Goal: Information Seeking & Learning: Learn about a topic

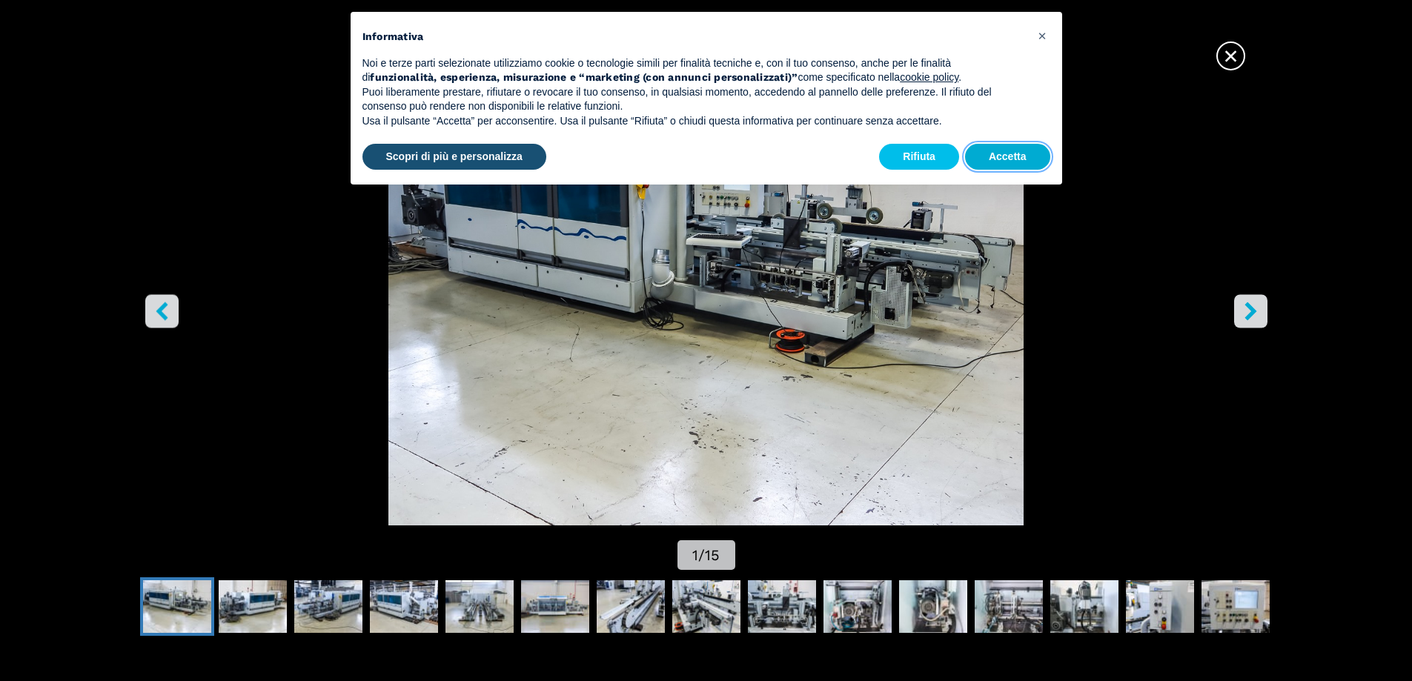
click at [1023, 159] on button "Accetta" at bounding box center [1007, 157] width 85 height 27
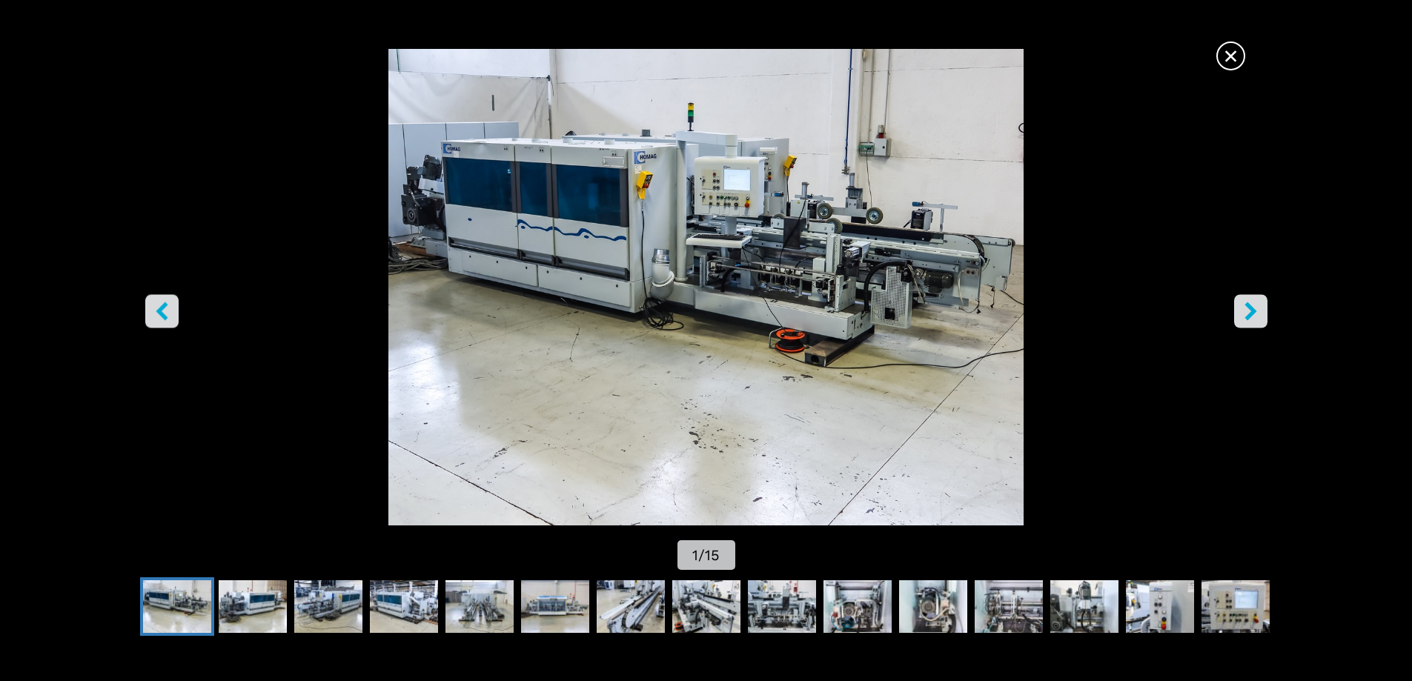
click at [774, 300] on img "Go to Slide 1" at bounding box center [705, 287] width 1271 height 477
click at [1255, 303] on icon "right-button" at bounding box center [1250, 311] width 19 height 19
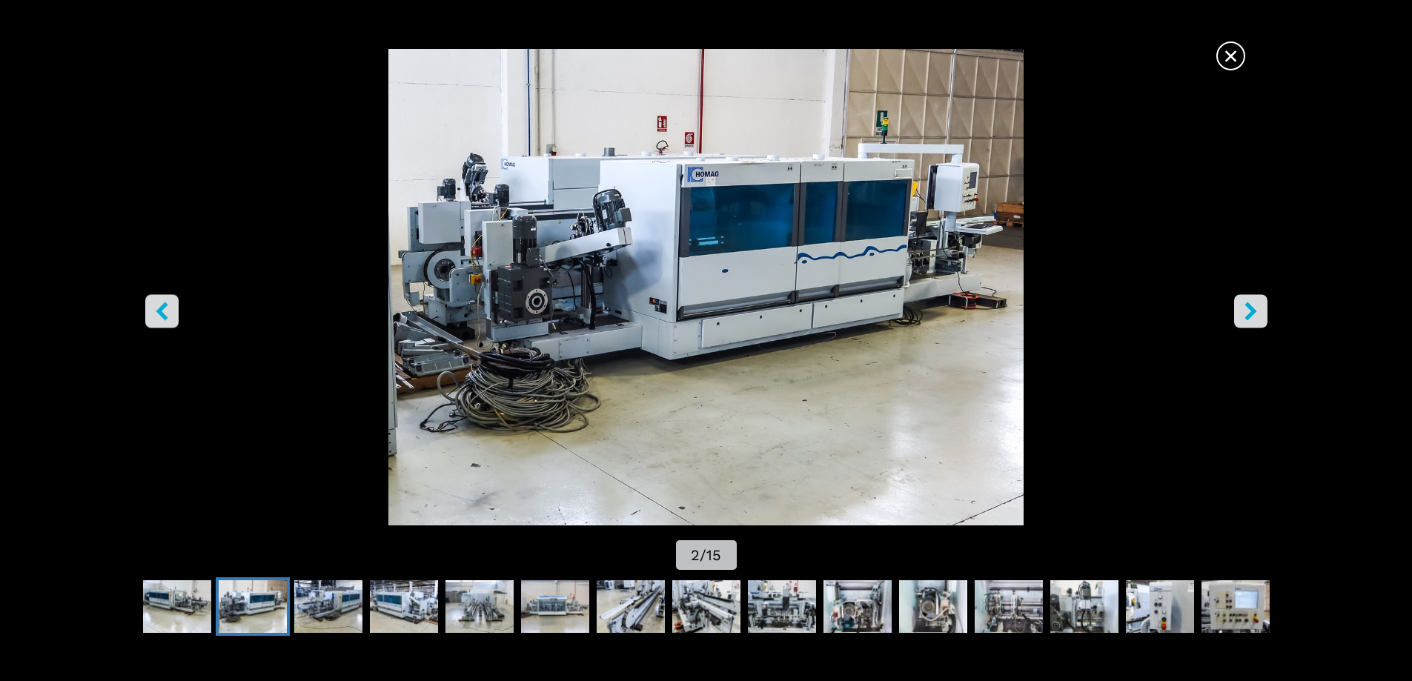
click at [1255, 303] on icon "right-button" at bounding box center [1250, 311] width 19 height 19
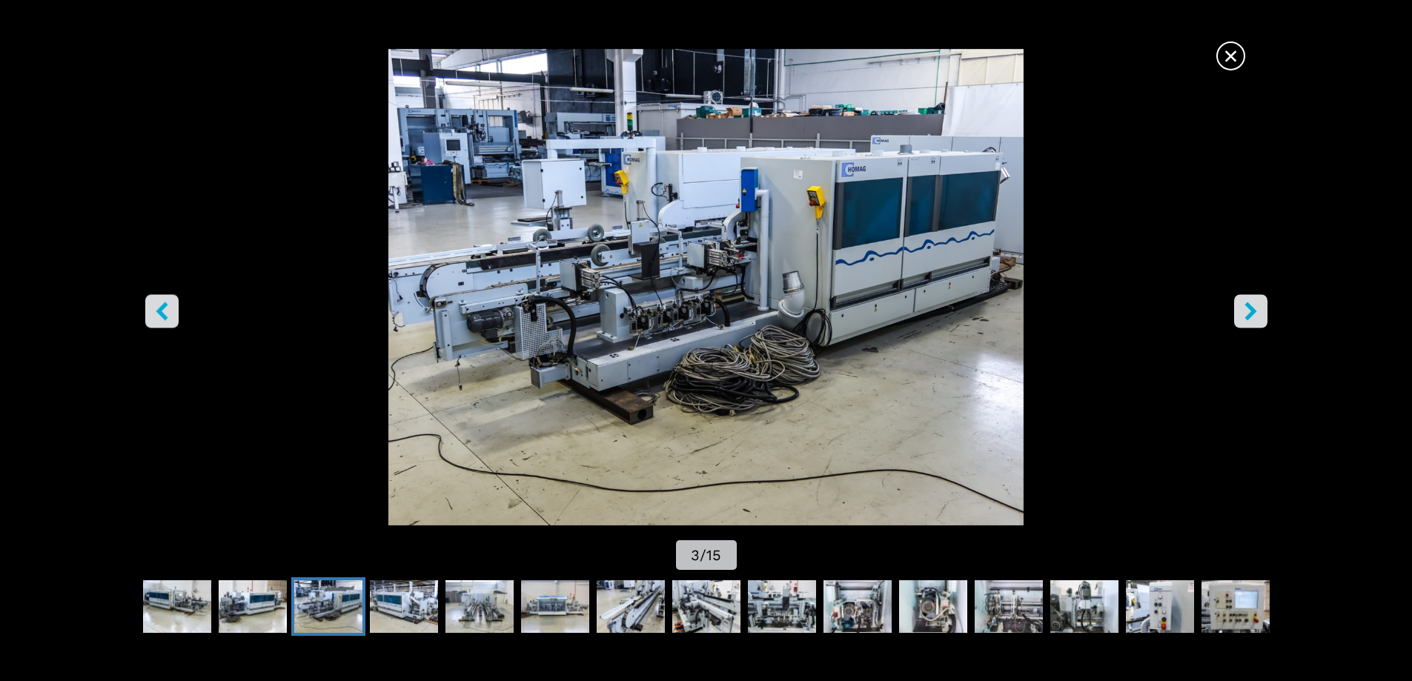
click at [1255, 303] on icon "right-button" at bounding box center [1250, 311] width 19 height 19
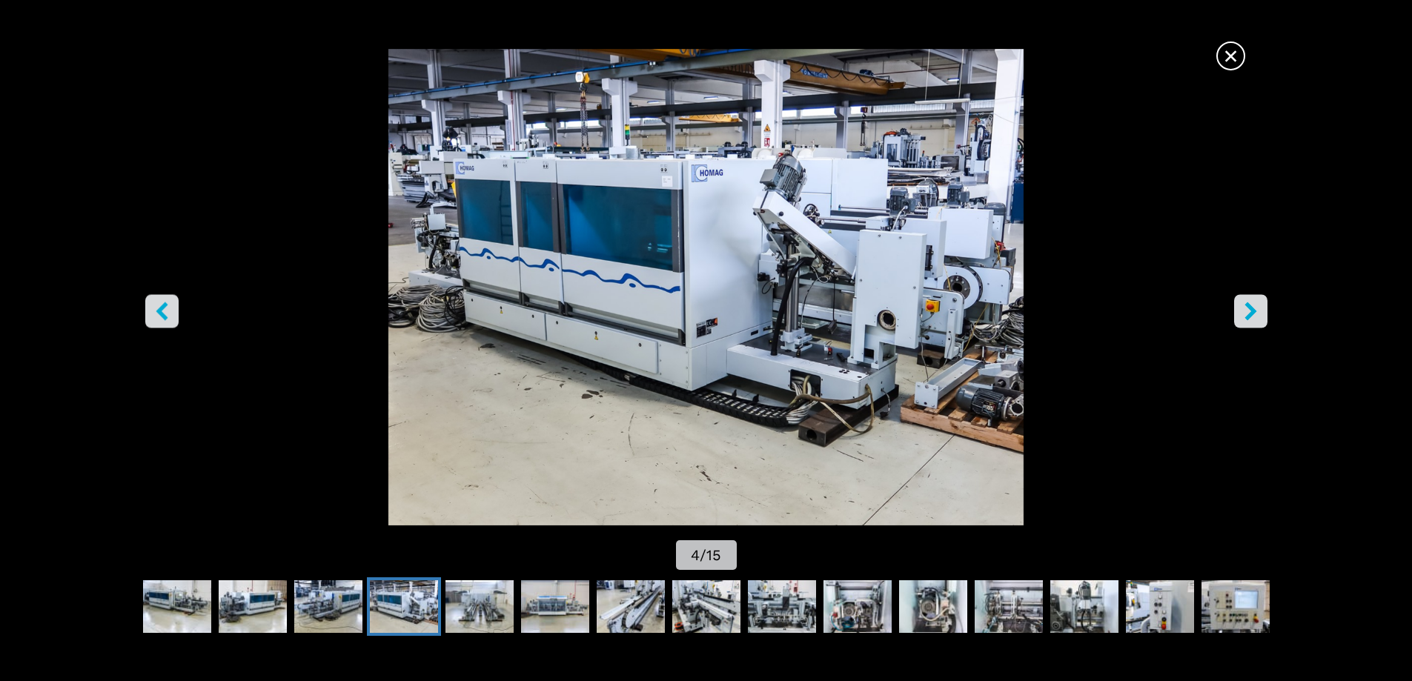
click at [1255, 303] on icon "right-button" at bounding box center [1250, 311] width 19 height 19
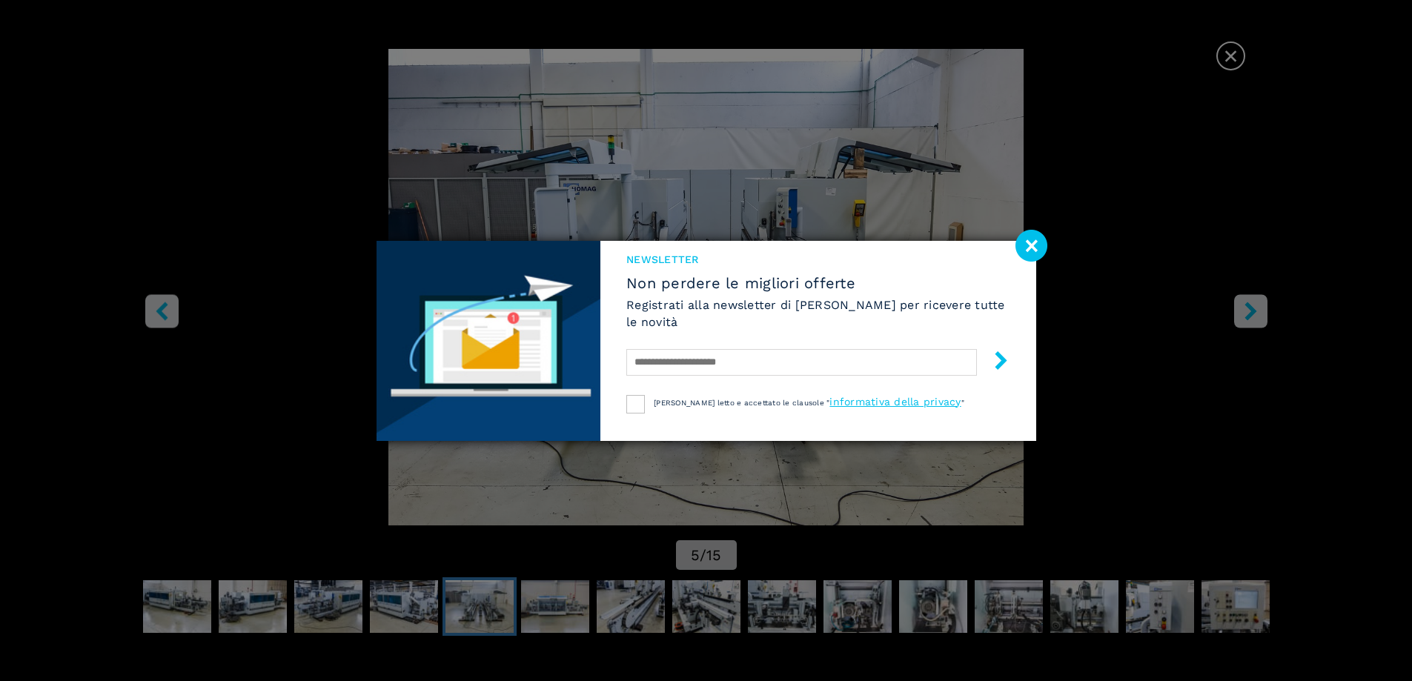
click at [1040, 239] on image at bounding box center [1031, 246] width 32 height 32
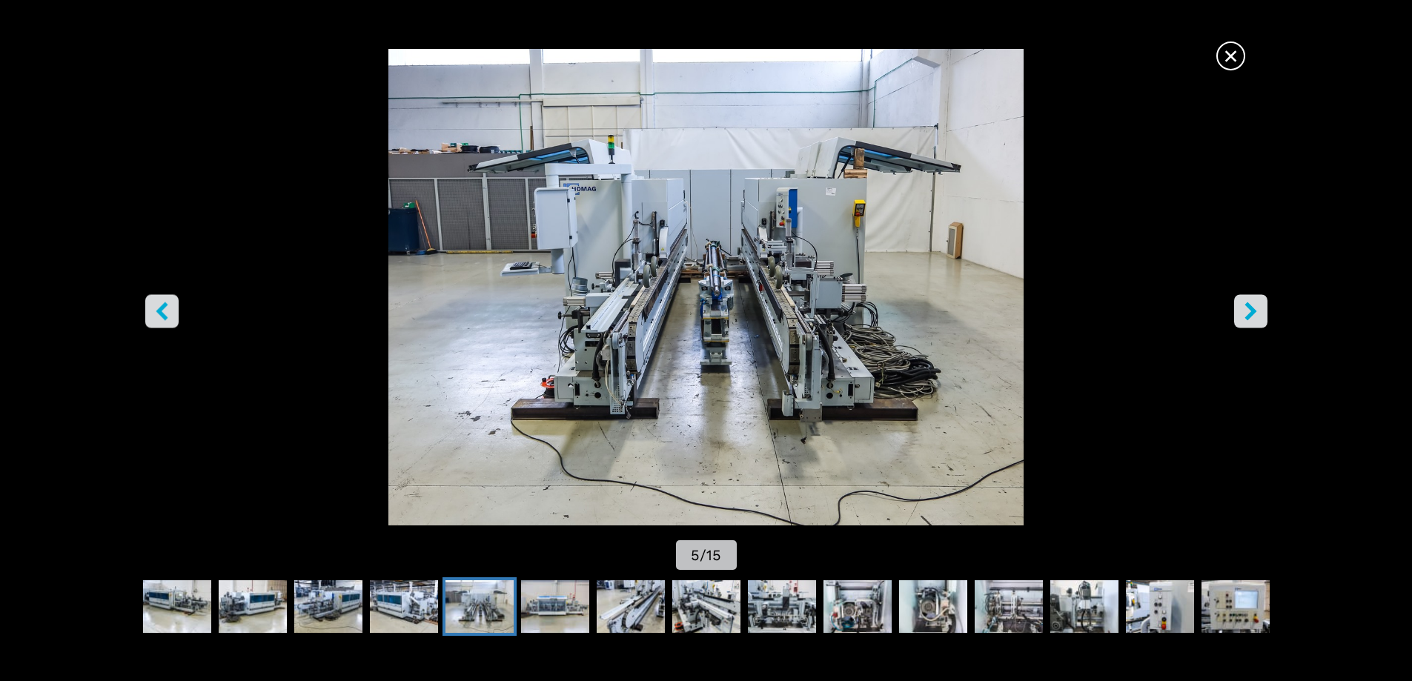
click at [1246, 312] on icon "right-button" at bounding box center [1250, 311] width 19 height 19
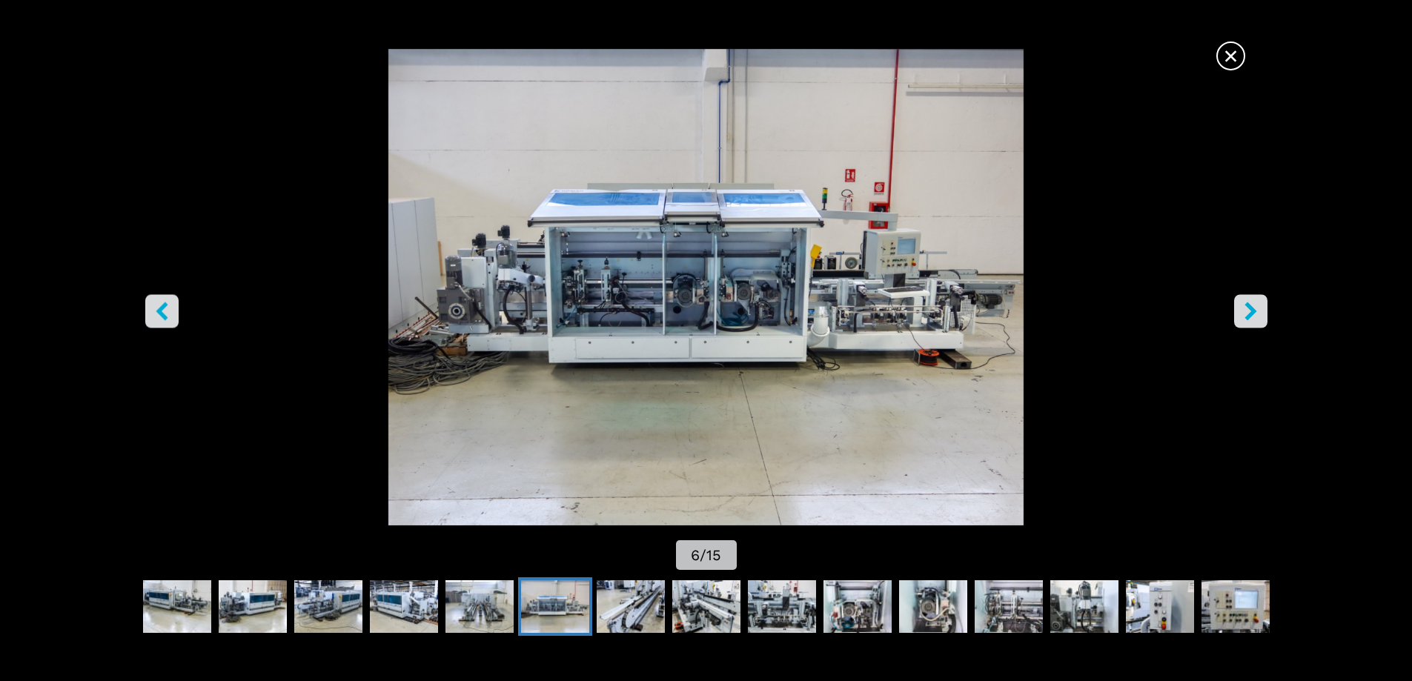
click at [1246, 312] on icon "right-button" at bounding box center [1250, 311] width 19 height 19
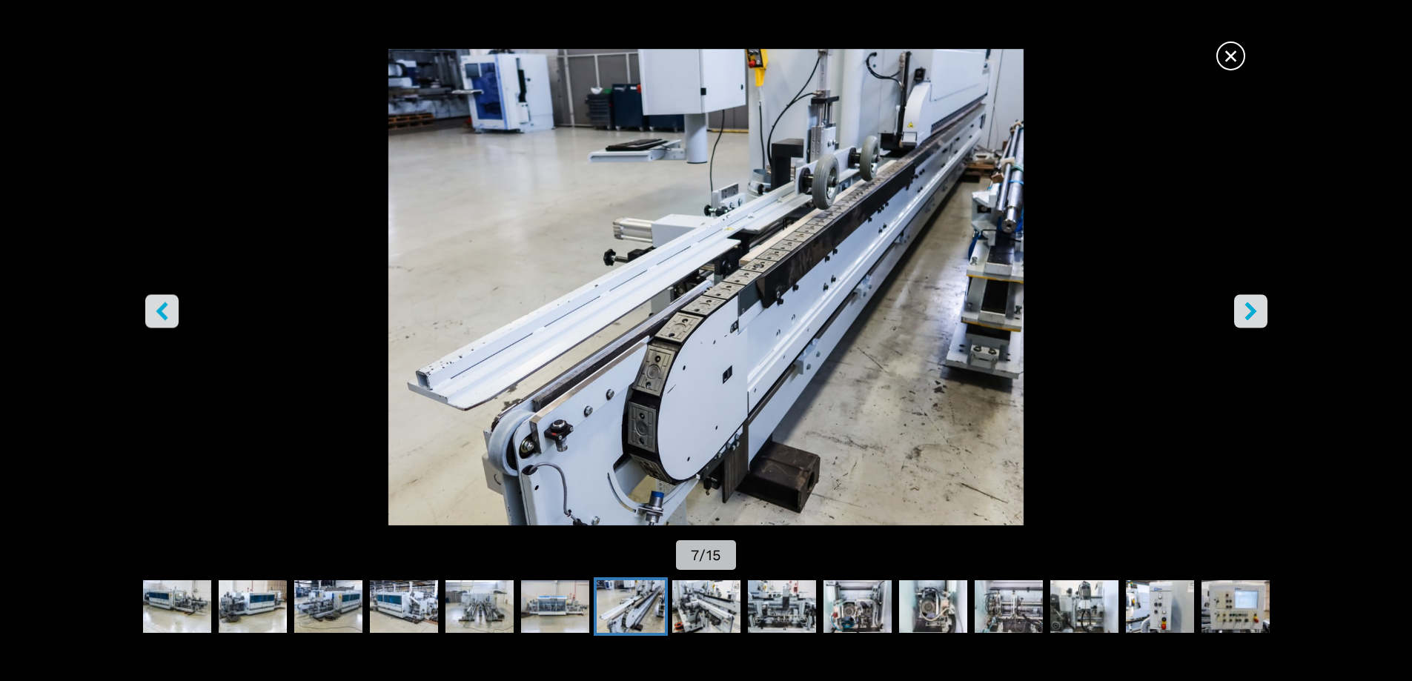
click at [1246, 312] on icon "right-button" at bounding box center [1250, 311] width 19 height 19
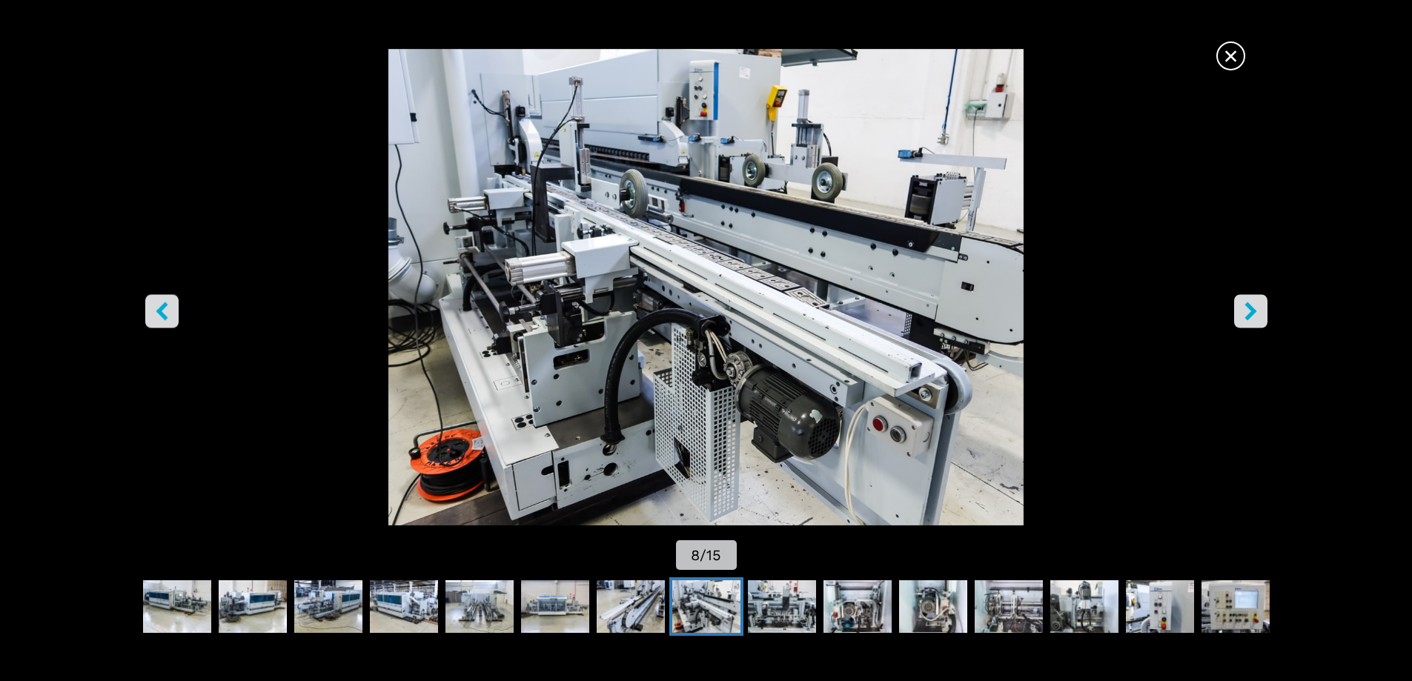
click at [1246, 312] on icon "right-button" at bounding box center [1250, 311] width 19 height 19
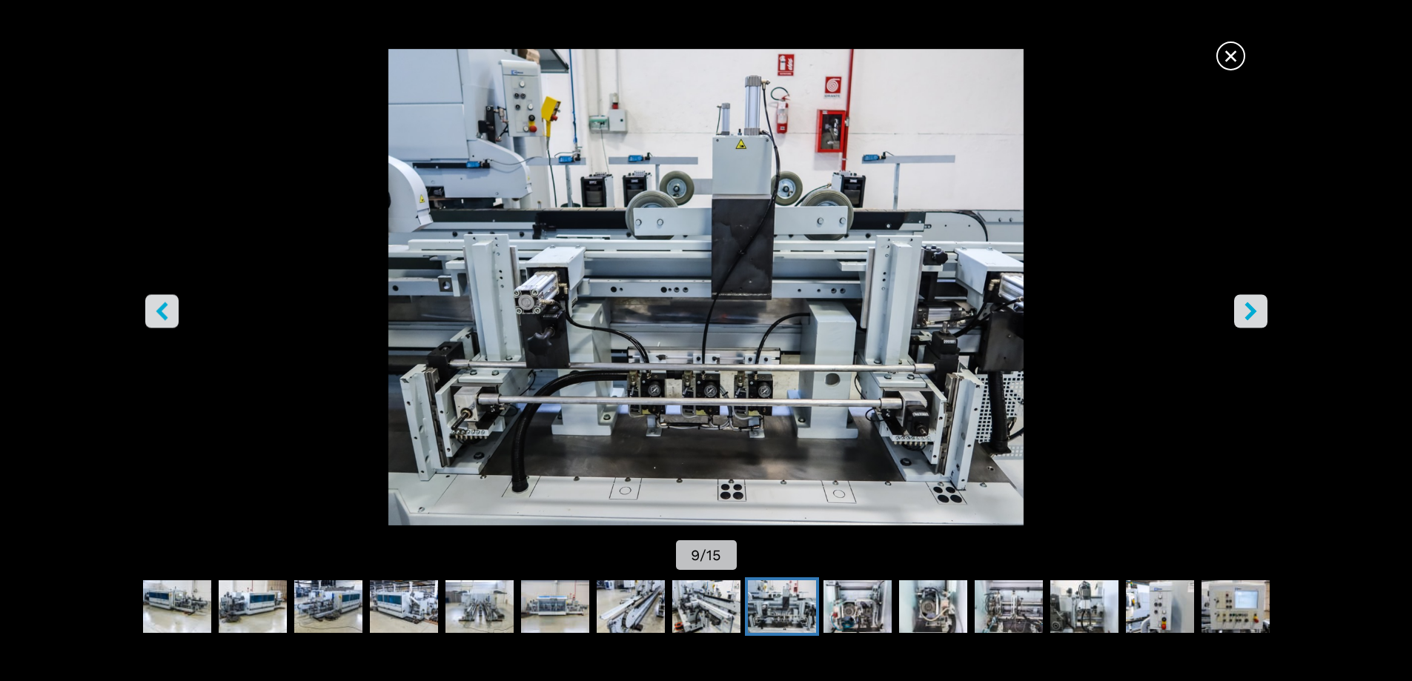
click at [1246, 312] on icon "right-button" at bounding box center [1250, 311] width 19 height 19
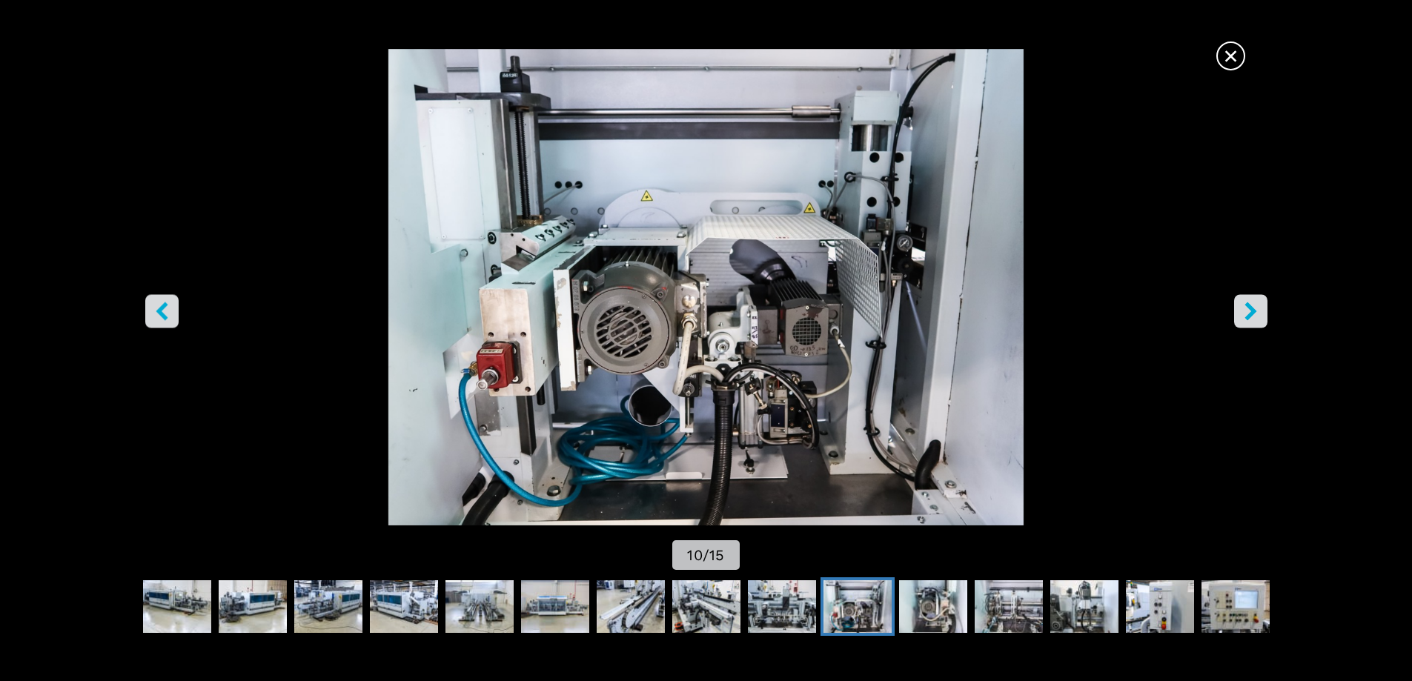
click at [1246, 312] on icon "right-button" at bounding box center [1250, 311] width 19 height 19
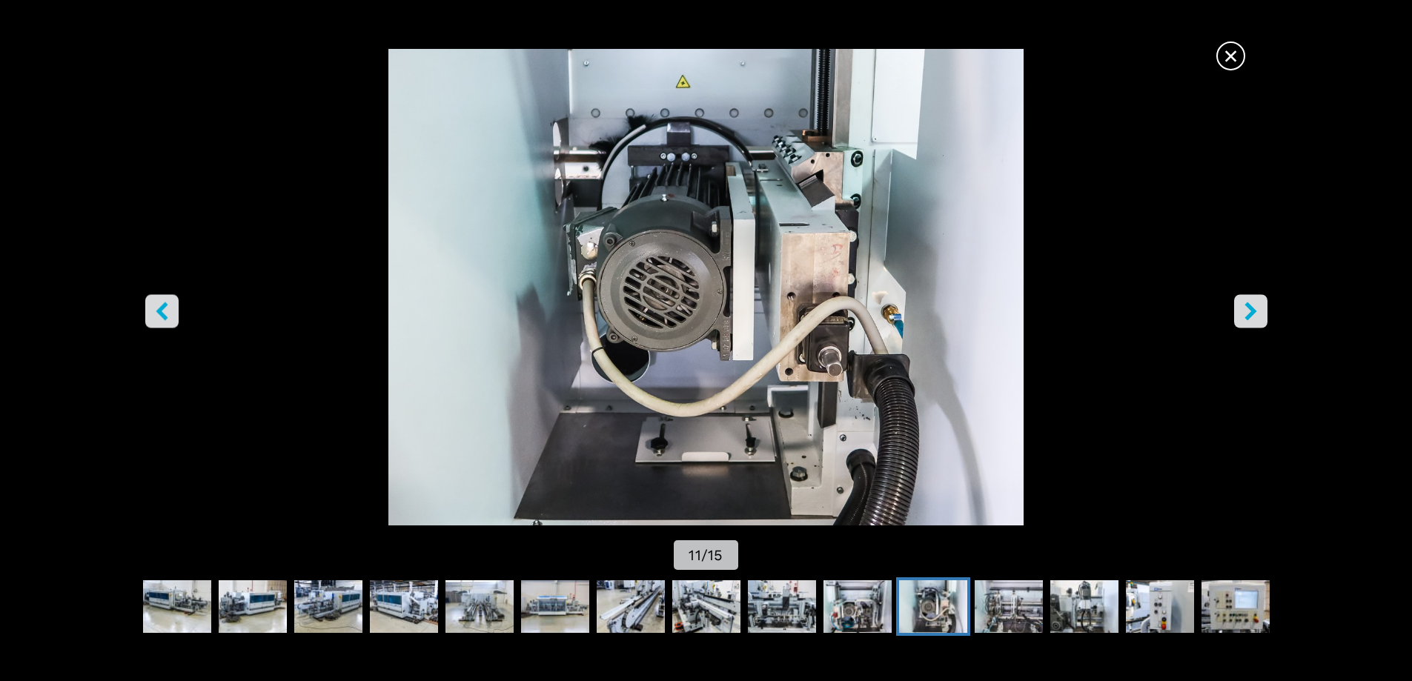
click at [1246, 312] on icon "right-button" at bounding box center [1250, 311] width 19 height 19
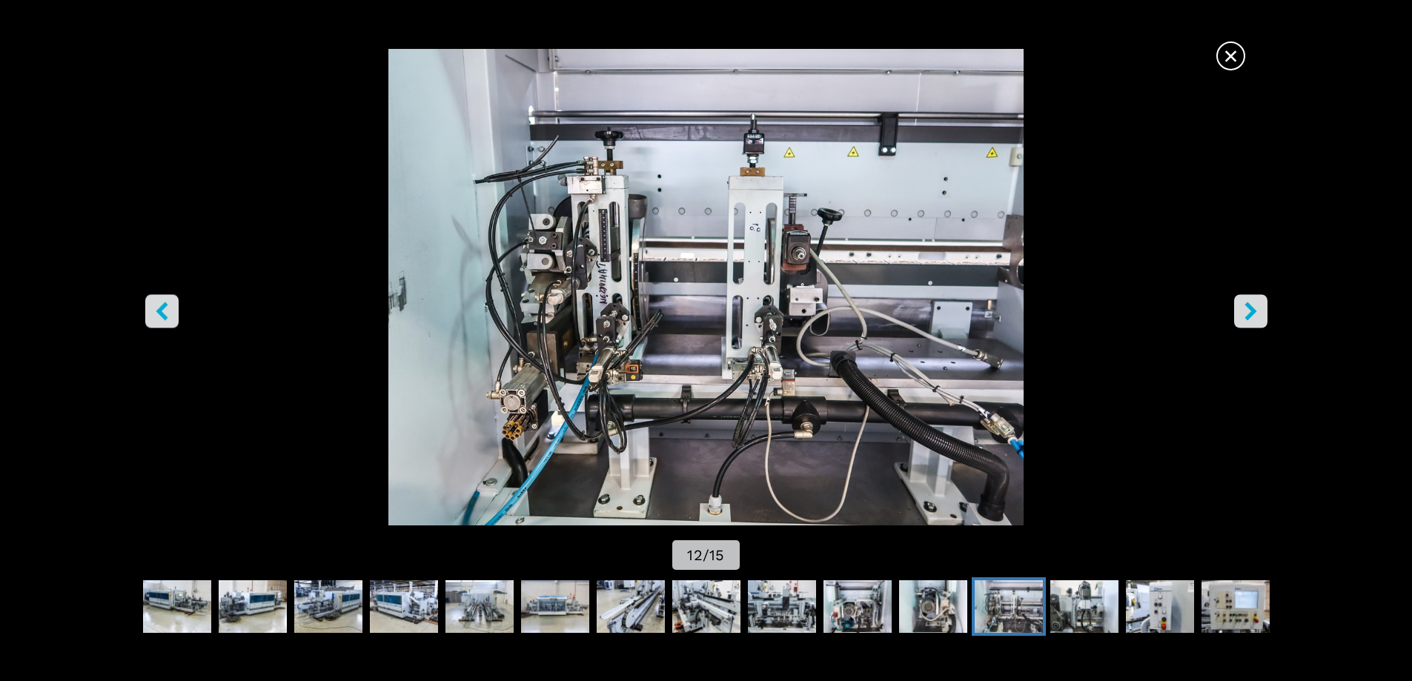
click at [1246, 312] on icon "right-button" at bounding box center [1250, 311] width 19 height 19
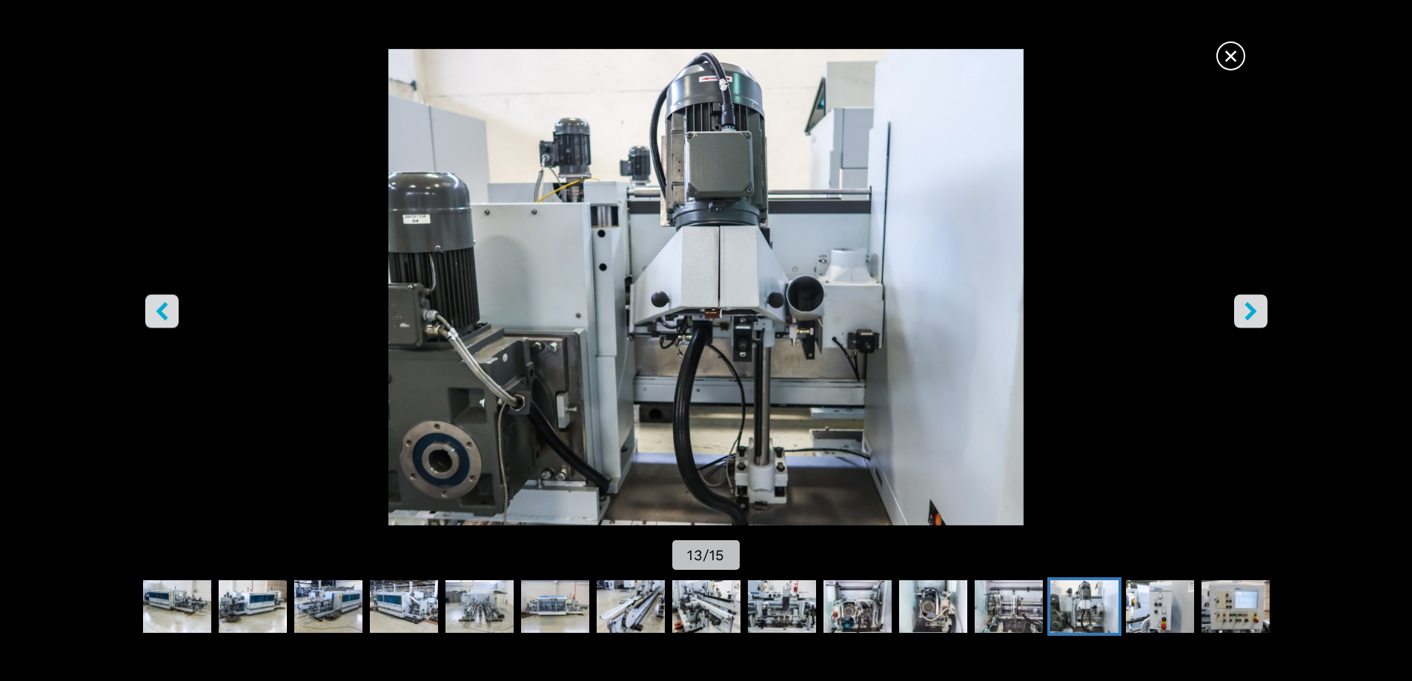
click at [1246, 312] on icon "right-button" at bounding box center [1250, 311] width 19 height 19
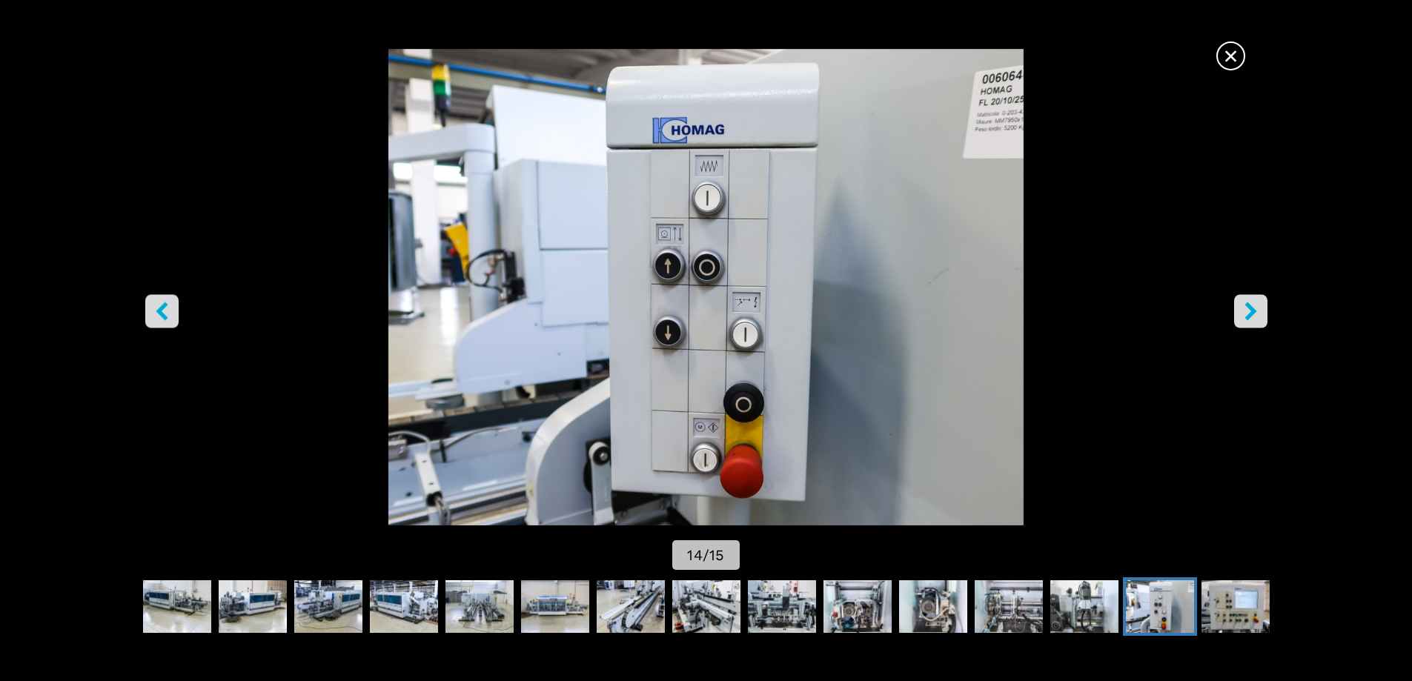
click at [1246, 314] on icon "right-button" at bounding box center [1250, 311] width 19 height 19
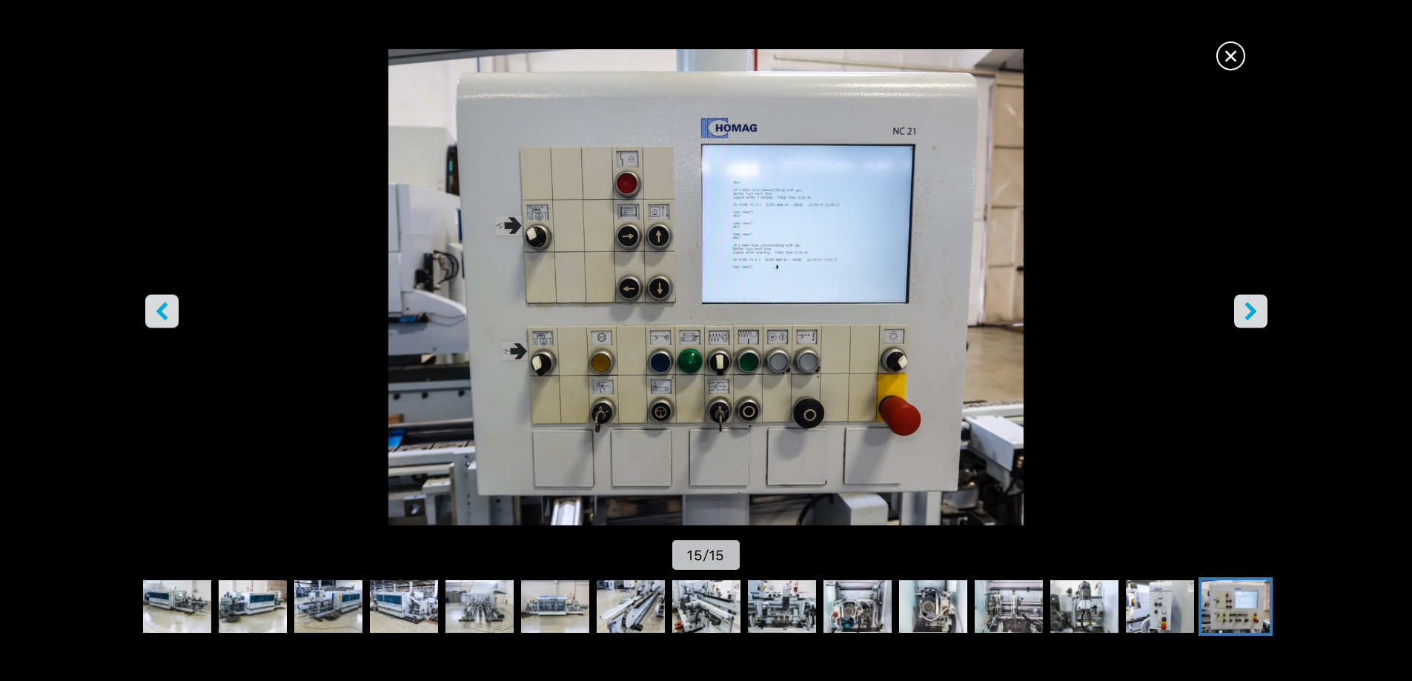
click at [1246, 314] on icon "right-button" at bounding box center [1250, 311] width 19 height 19
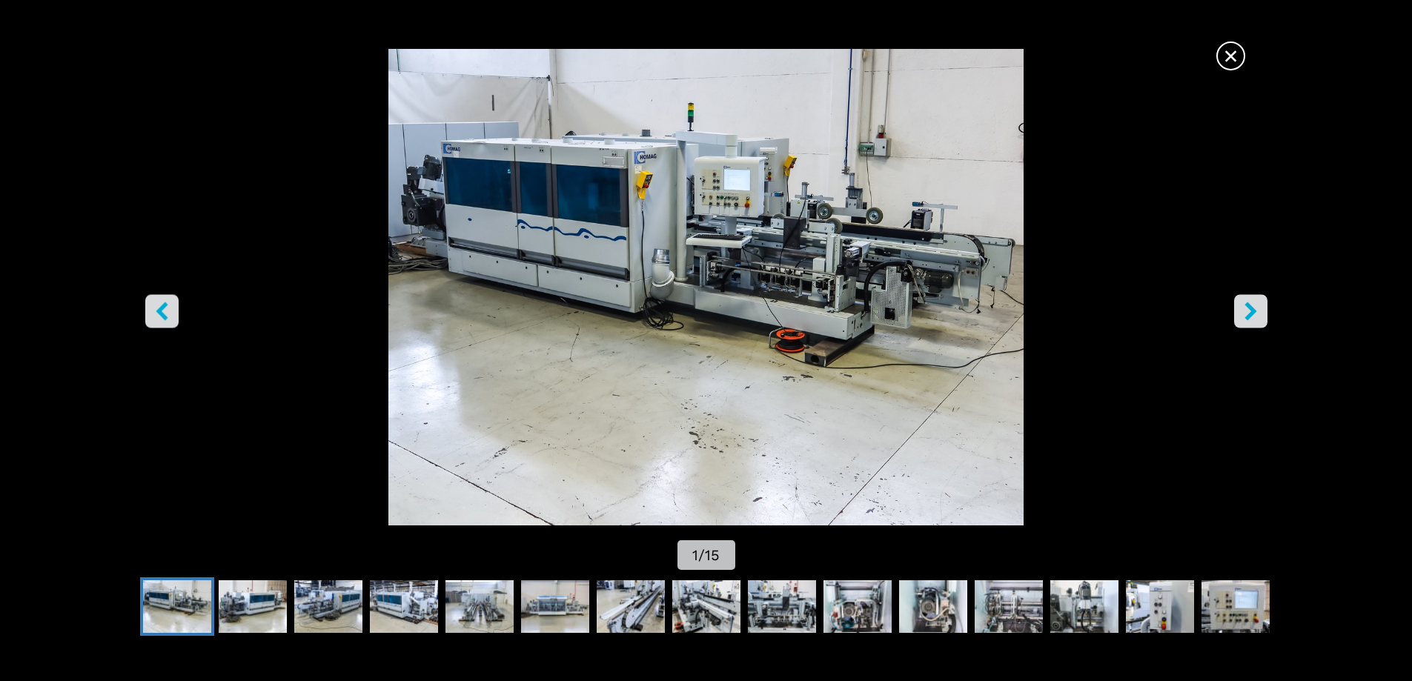
click at [1228, 55] on span "×" at bounding box center [1231, 53] width 26 height 26
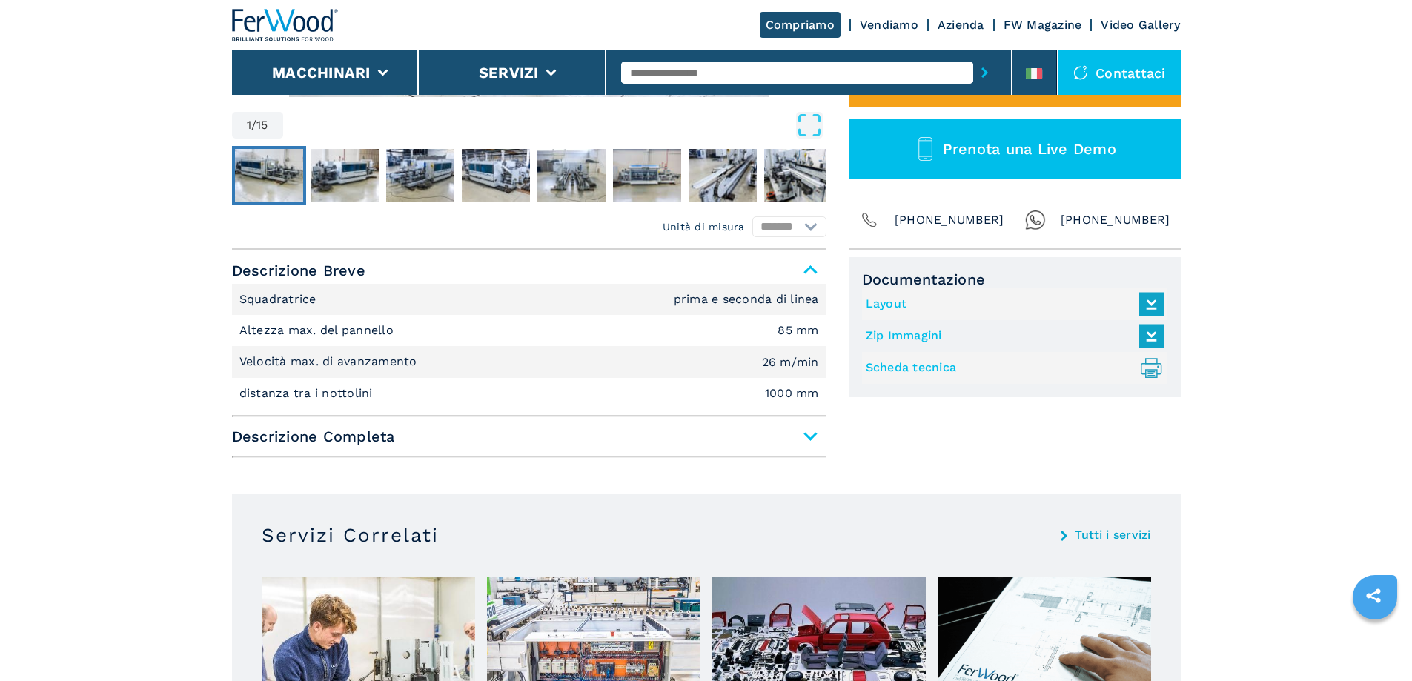
scroll to position [519, 0]
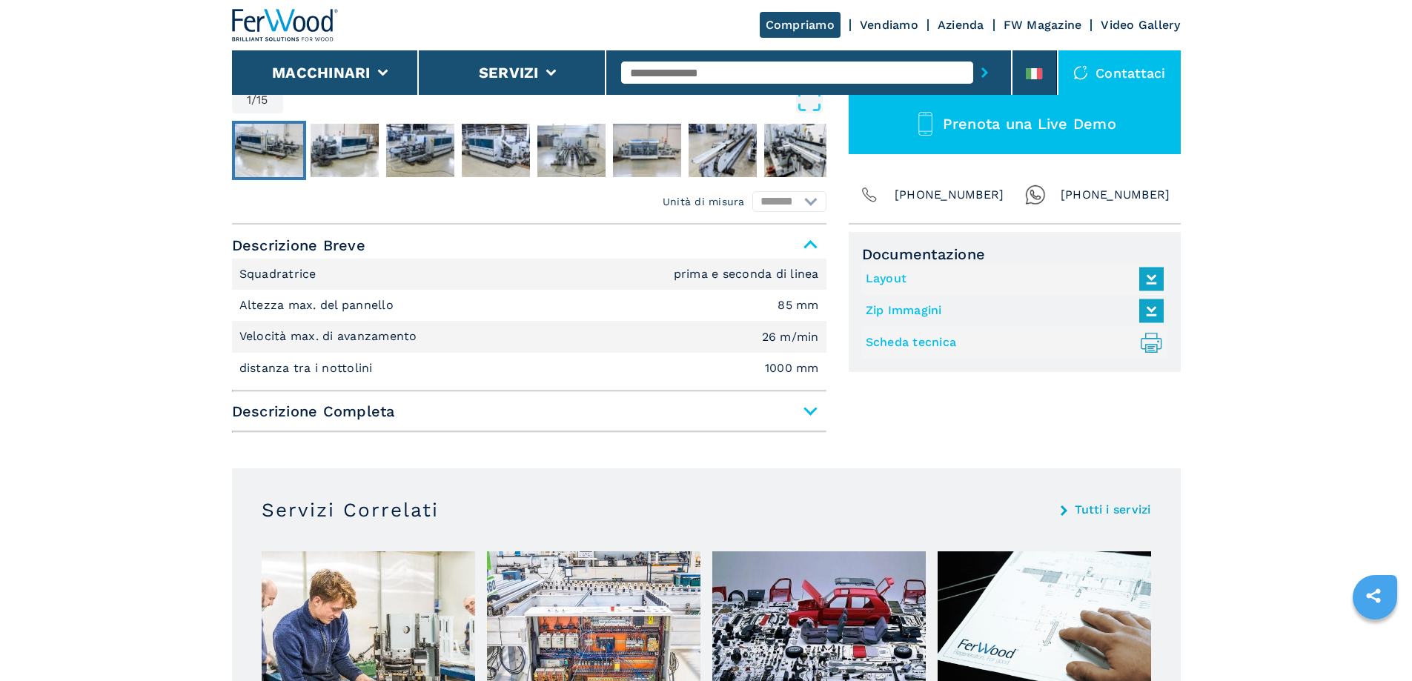
click at [814, 406] on span "Descrizione Completa" at bounding box center [529, 411] width 594 height 27
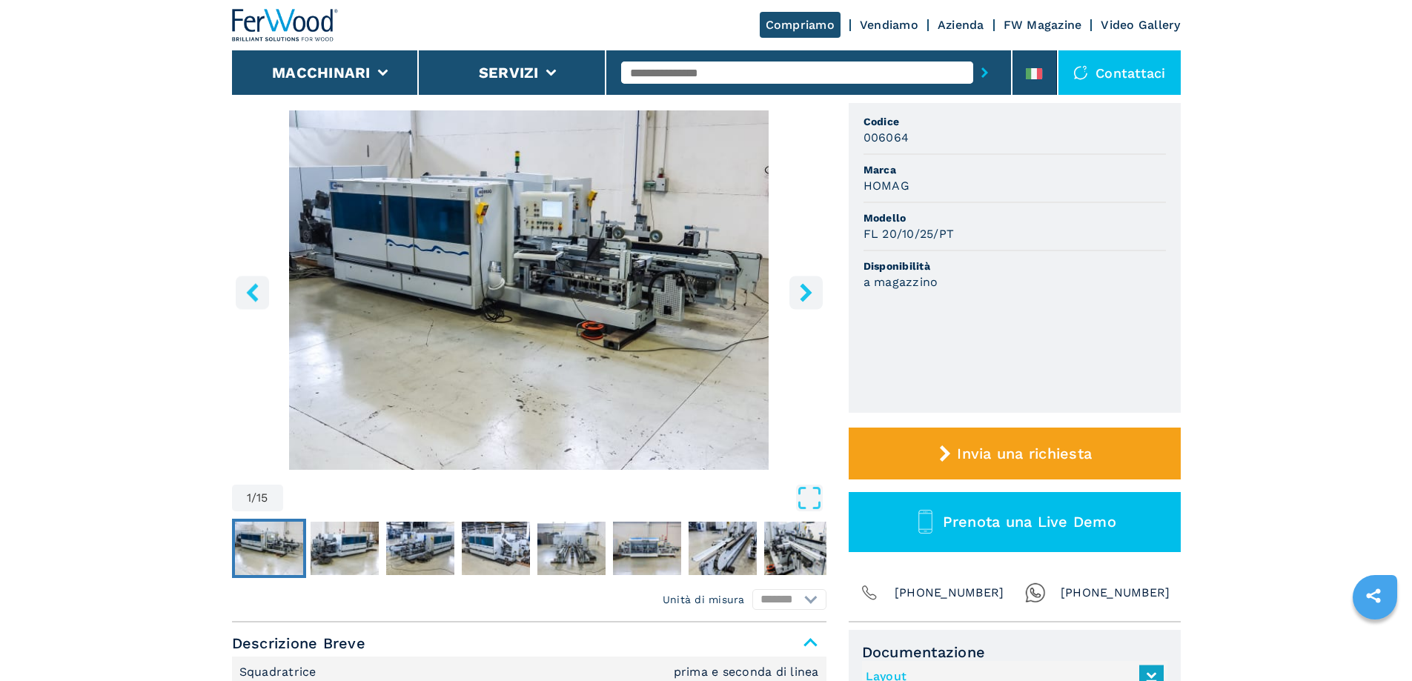
scroll to position [74, 0]
